Goal: Check status: Check status

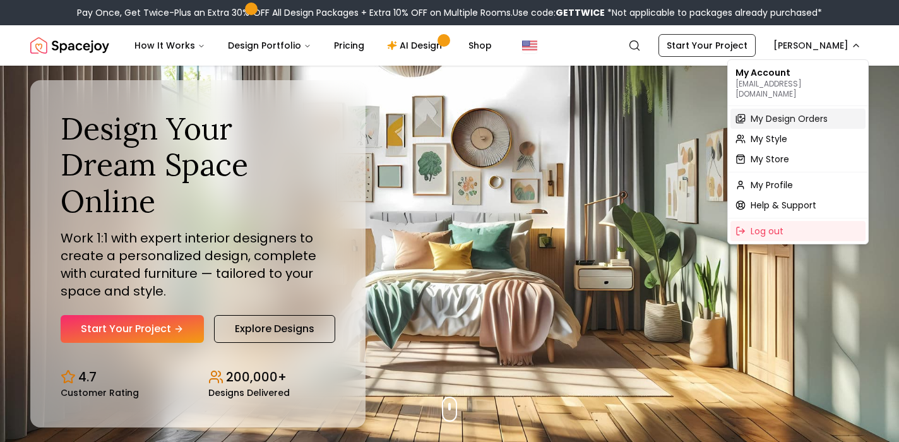
click at [782, 112] on span "My Design Orders" at bounding box center [788, 118] width 77 height 13
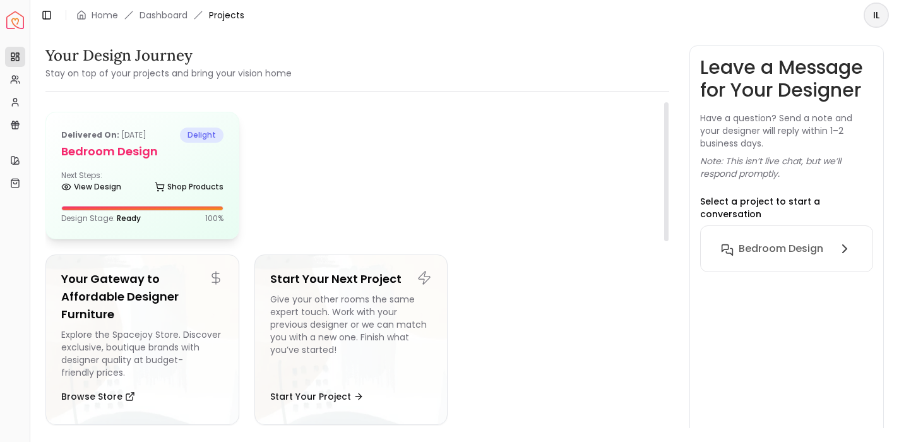
click at [215, 160] on h5 "Bedroom design" at bounding box center [142, 152] width 162 height 18
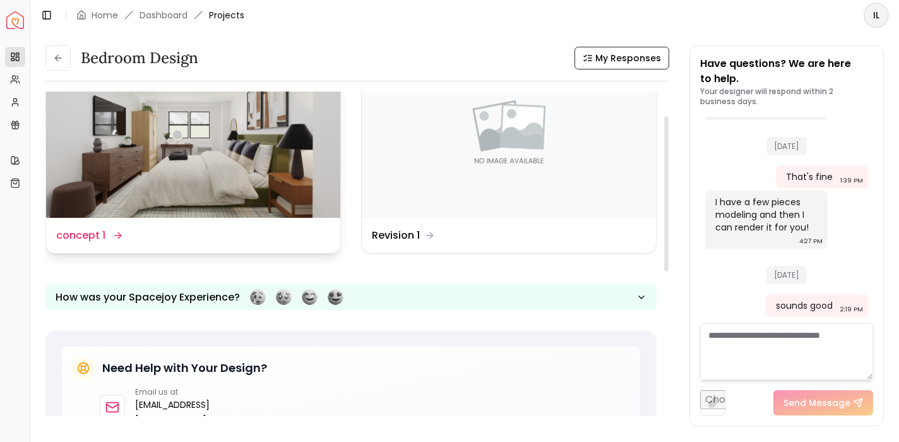
scroll to position [52, 0]
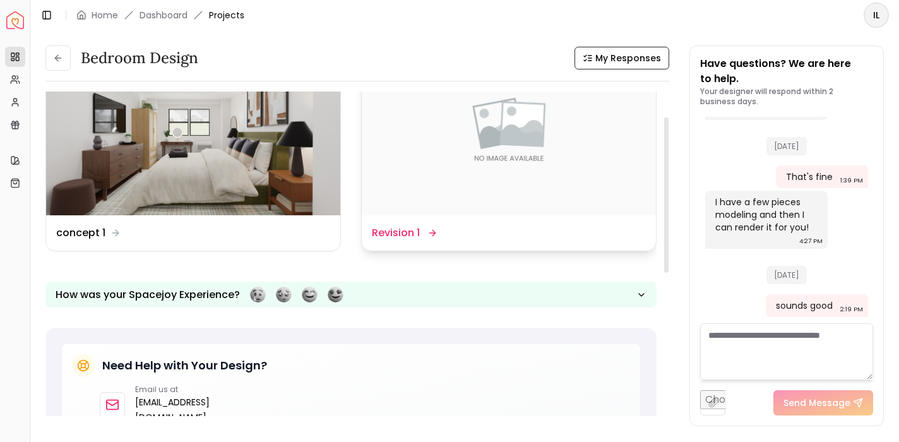
click at [429, 146] on img at bounding box center [509, 132] width 294 height 165
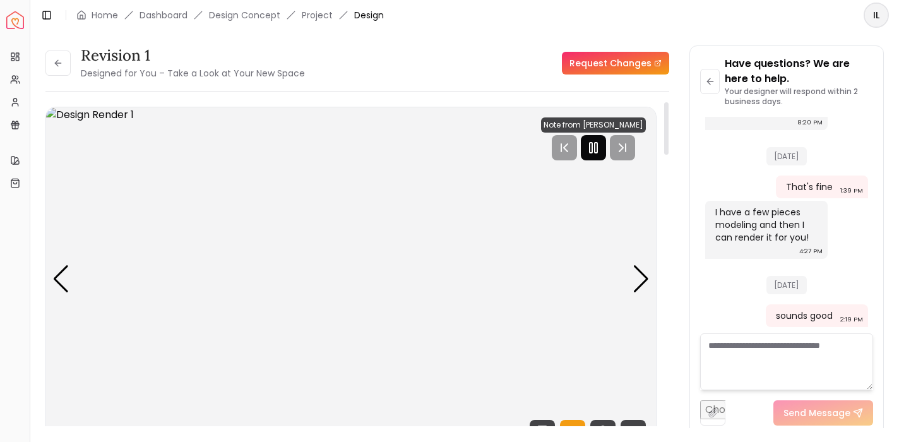
click at [597, 145] on rect "Pause" at bounding box center [596, 148] width 3 height 10
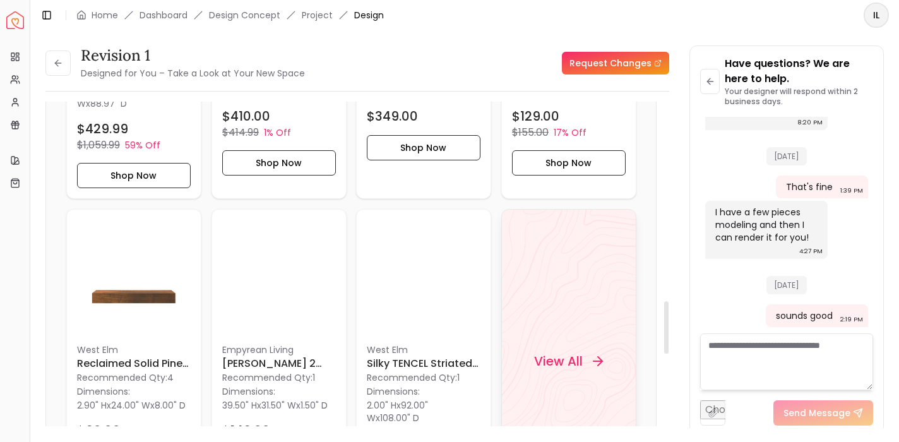
scroll to position [1290, 0]
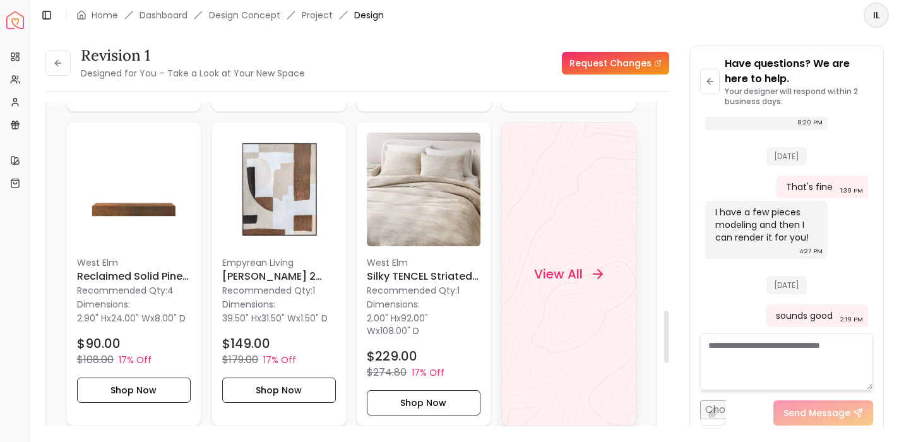
click at [579, 290] on div "View All" at bounding box center [568, 274] width 99 height 38
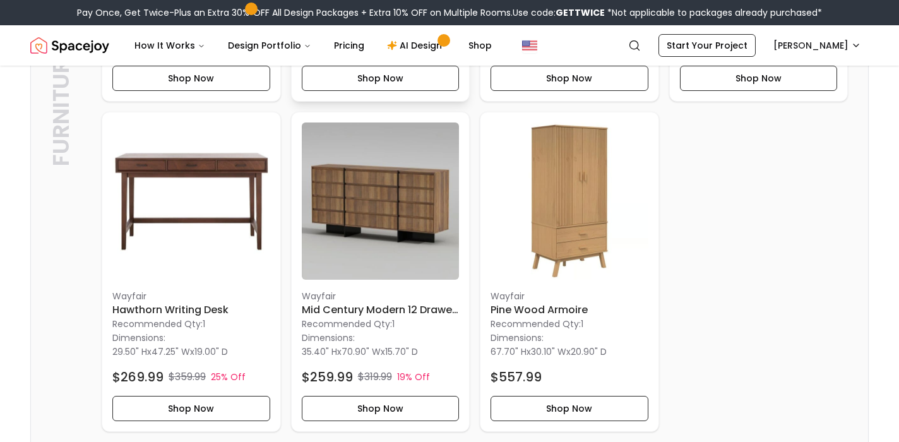
scroll to position [602, 0]
